Goal: Communication & Community: Answer question/provide support

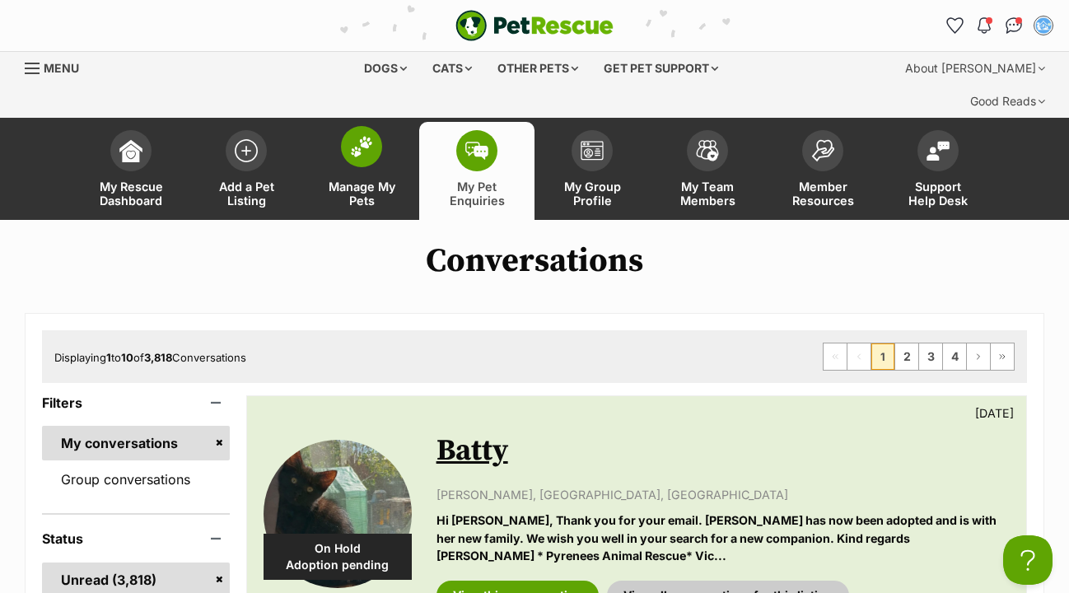
click at [362, 136] on img at bounding box center [361, 146] width 23 height 21
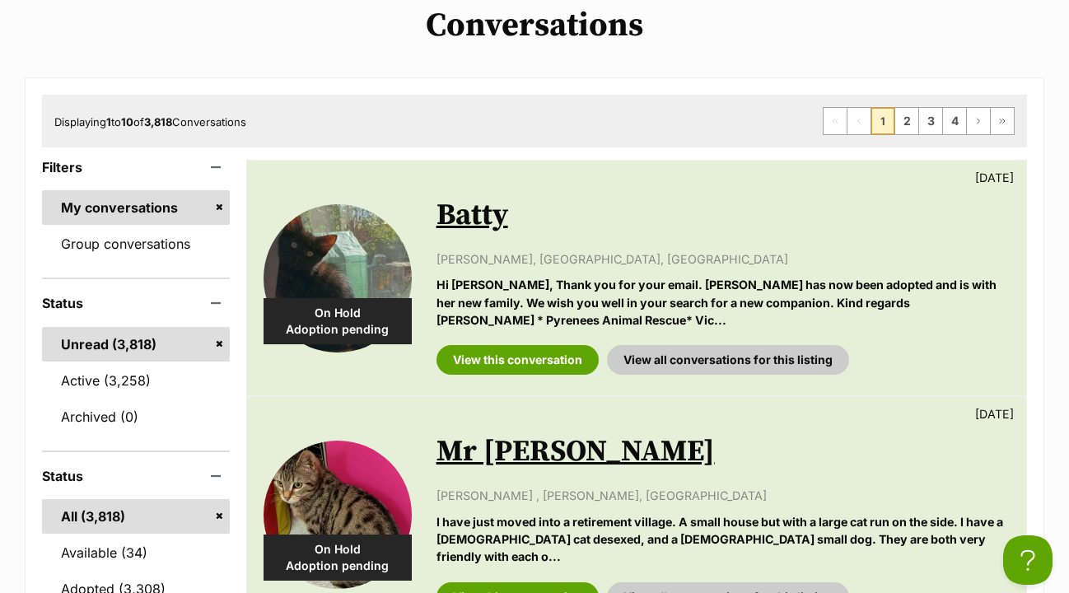
scroll to position [247, 0]
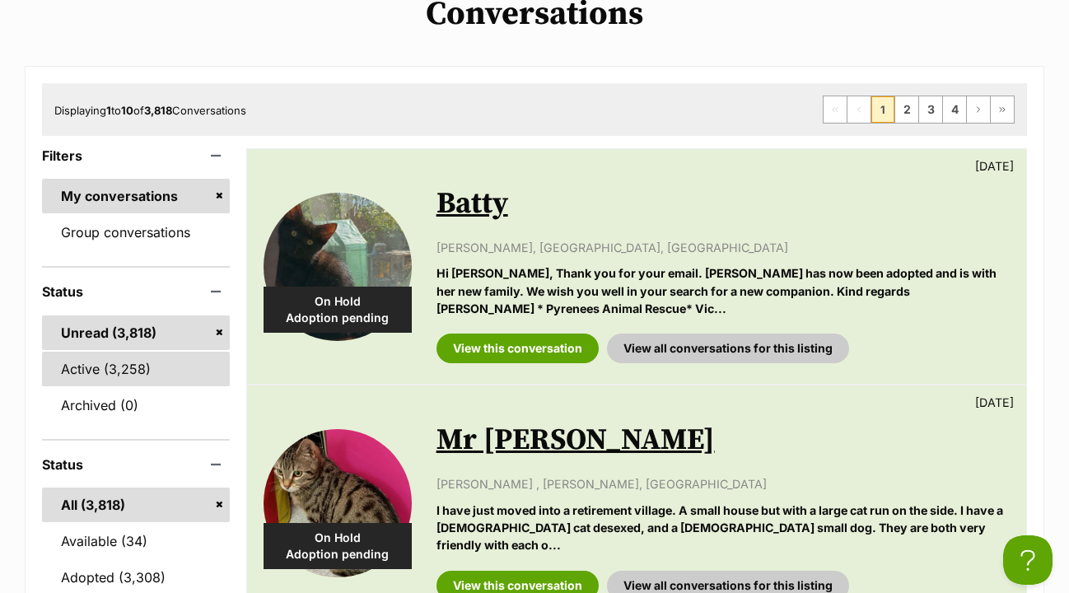
click at [94, 352] on link "Active (3,258)" at bounding box center [136, 369] width 188 height 35
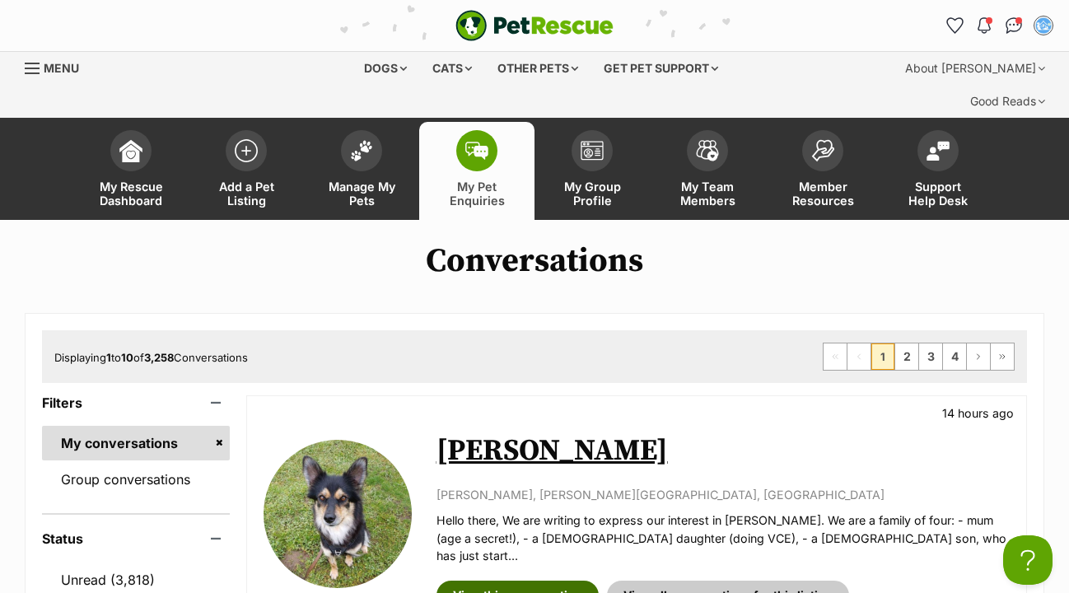
click at [522, 581] on link "View this conversation" at bounding box center [518, 596] width 162 height 30
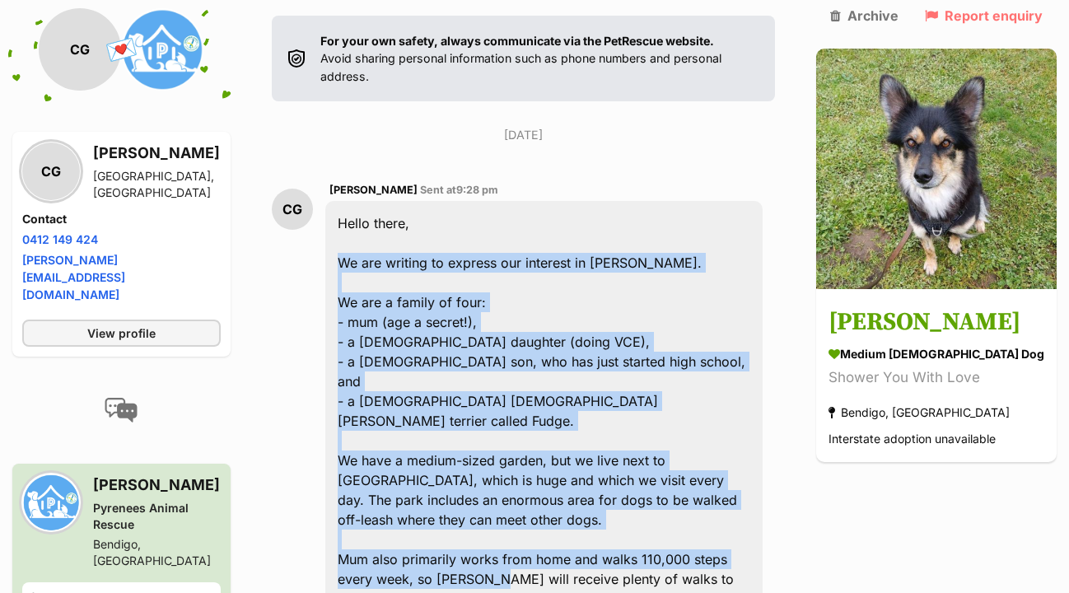
scroll to position [429, 0]
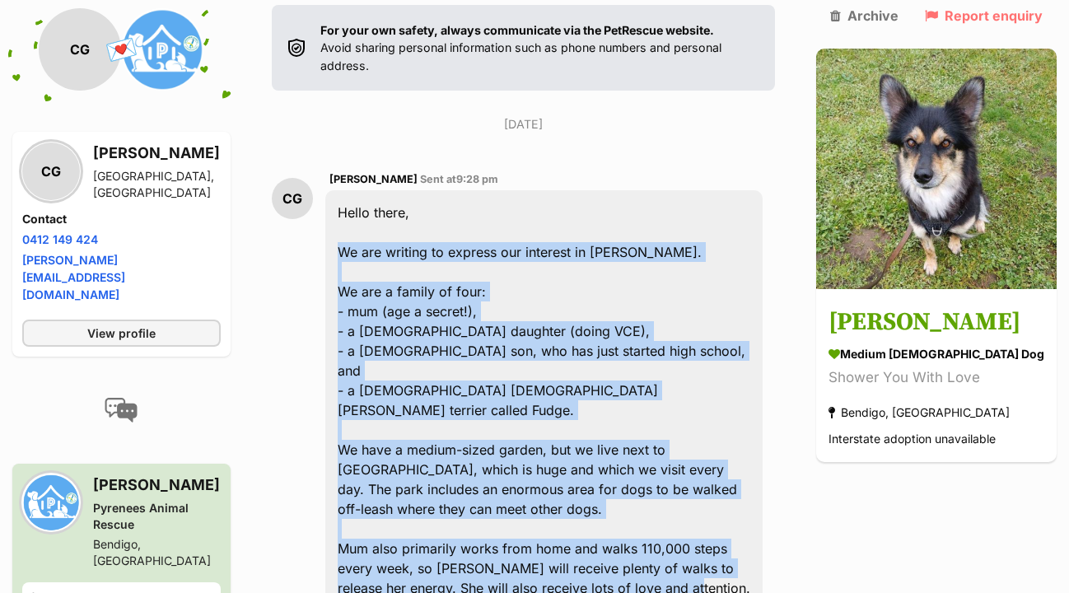
drag, startPoint x: 353, startPoint y: 337, endPoint x: 703, endPoint y: 447, distance: 366.9
click at [703, 447] on div "Hello there, We are writing to express our interest in [PERSON_NAME]. We are a …" at bounding box center [544, 400] width 438 height 420
copy div "We are writing to express our interest in [PERSON_NAME]. We are a family of fou…"
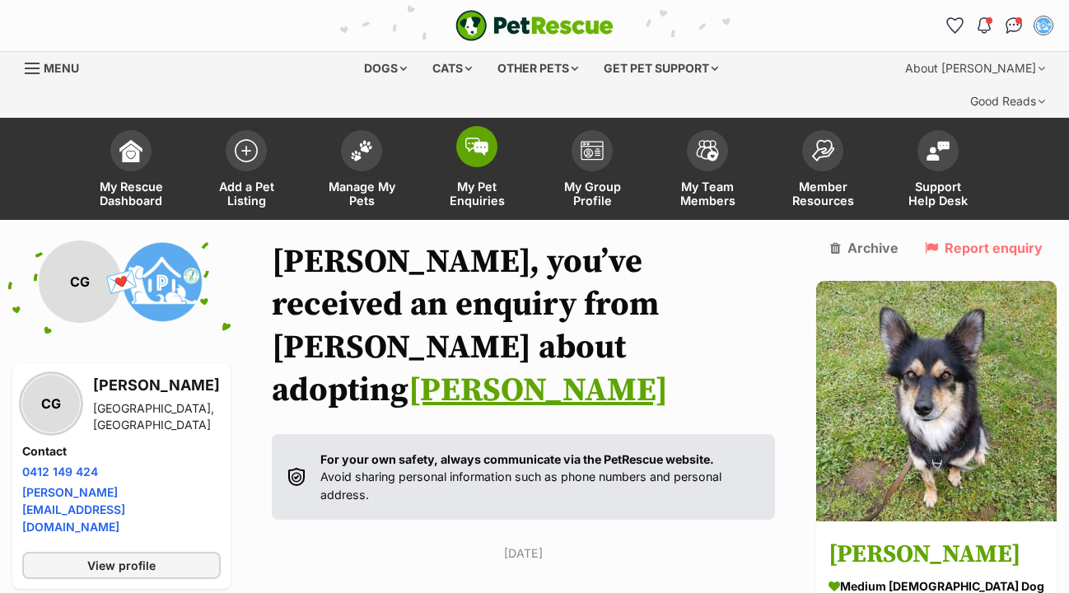
scroll to position [0, 0]
click at [478, 138] on img at bounding box center [477, 147] width 23 height 18
